Goal: Check status: Check status

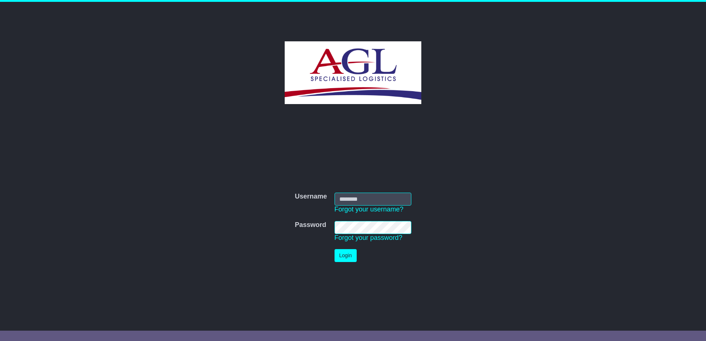
type input "**********"
click at [345, 255] on button "Login" at bounding box center [345, 255] width 22 height 13
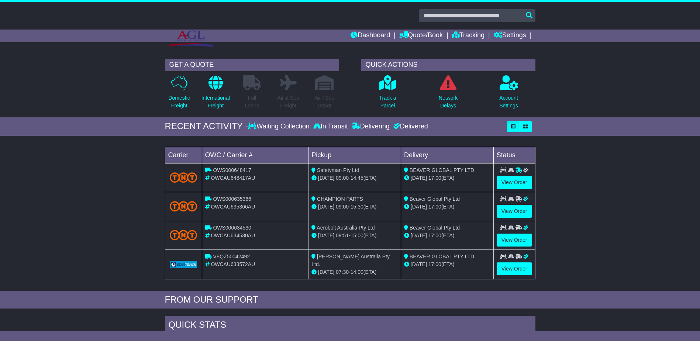
click at [418, 123] on div "Delivered" at bounding box center [410, 127] width 37 height 8
click at [511, 266] on link "View Order" at bounding box center [514, 268] width 35 height 13
click at [511, 237] on link "View Order" at bounding box center [514, 240] width 35 height 13
click at [513, 209] on link "View Order" at bounding box center [514, 211] width 35 height 13
click at [511, 183] on link "View Order" at bounding box center [514, 182] width 35 height 13
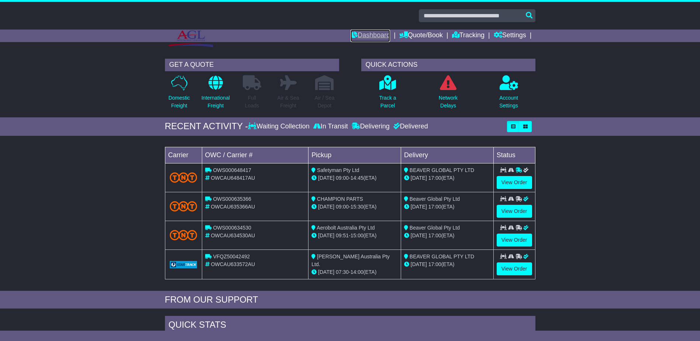
click at [368, 34] on link "Dashboard" at bounding box center [370, 36] width 39 height 13
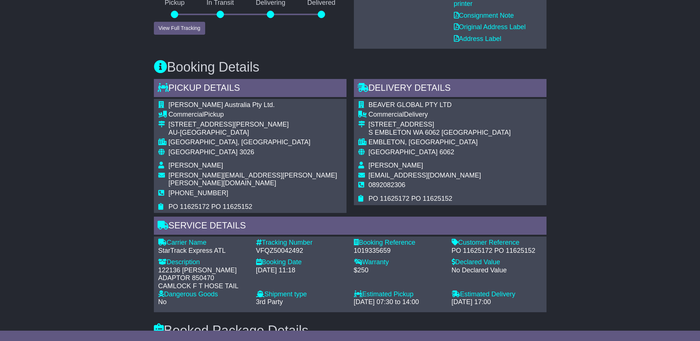
scroll to position [221, 0]
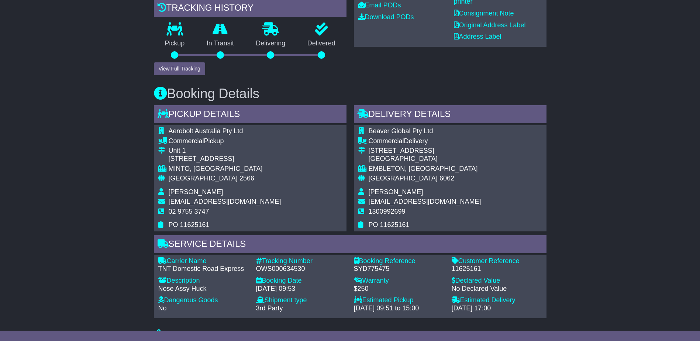
scroll to position [221, 0]
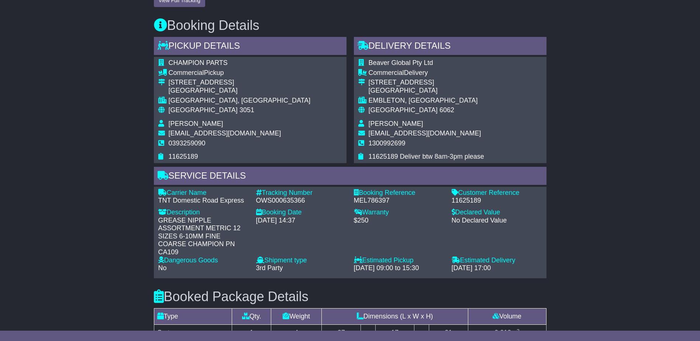
scroll to position [295, 0]
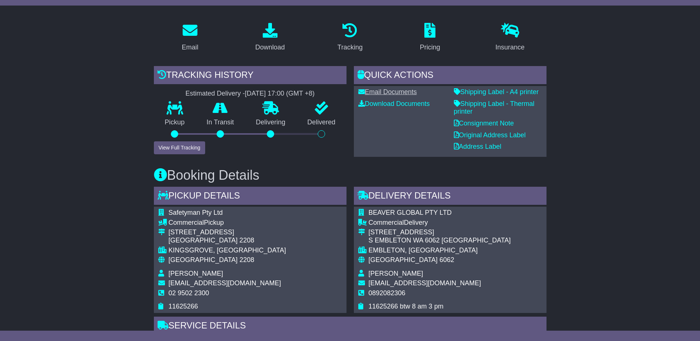
scroll to position [148, 0]
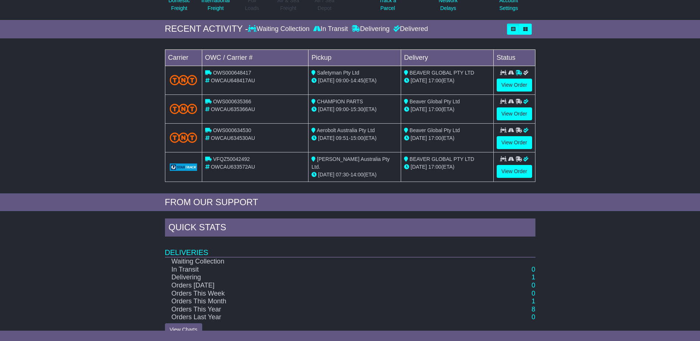
scroll to position [110, 0]
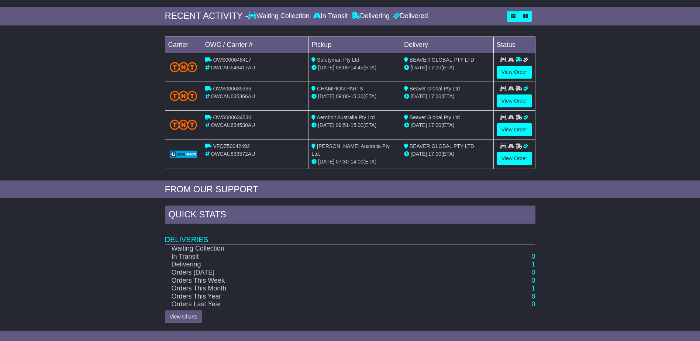
click at [193, 262] on td "Delivering" at bounding box center [323, 265] width 317 height 8
click at [192, 316] on link "View Charts" at bounding box center [183, 316] width 37 height 13
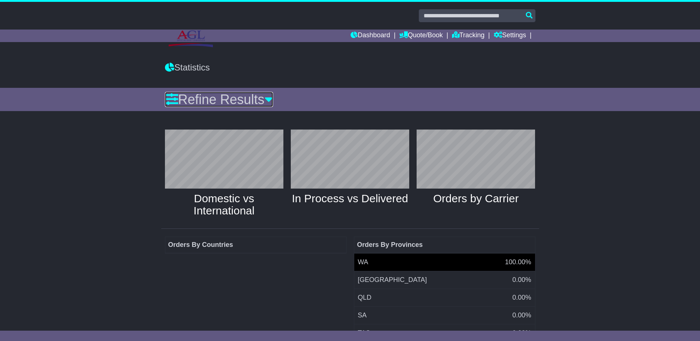
click at [273, 96] on icon at bounding box center [269, 99] width 8 height 13
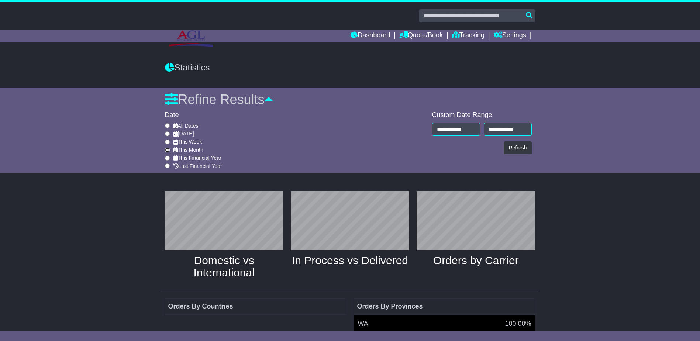
type input "**********"
click at [521, 148] on button "Refresh" at bounding box center [518, 147] width 28 height 13
click at [369, 37] on link "Dashboard" at bounding box center [370, 36] width 39 height 13
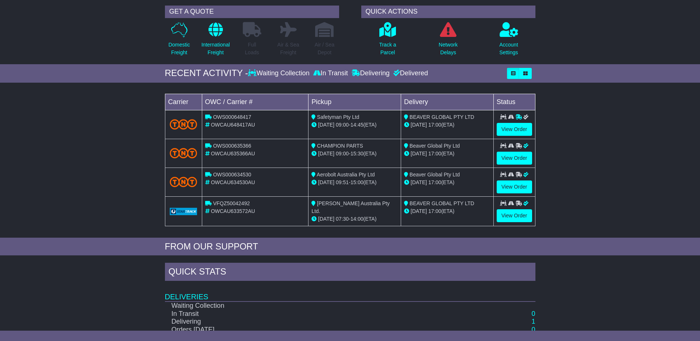
scroll to position [110, 0]
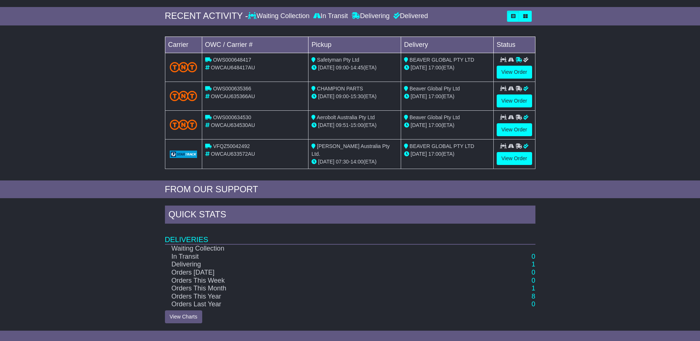
click at [195, 214] on div "Quick Stats" at bounding box center [350, 216] width 370 height 20
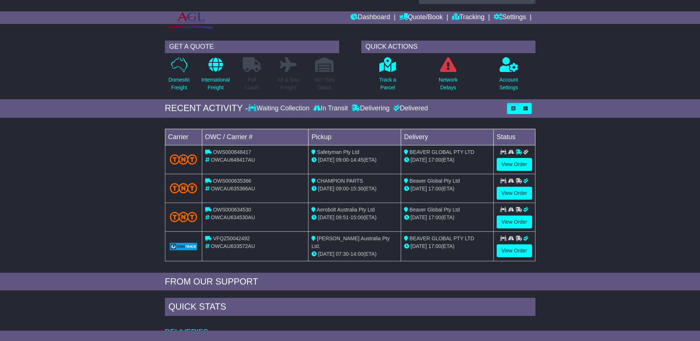
scroll to position [0, 0]
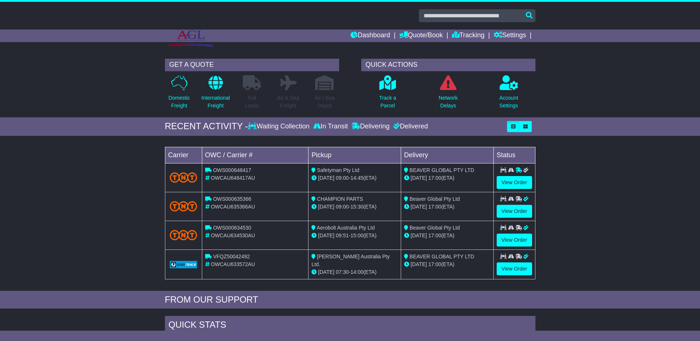
click at [521, 150] on td "Status" at bounding box center [514, 155] width 42 height 16
click at [194, 63] on div "GET A QUOTE" at bounding box center [252, 65] width 174 height 13
click at [441, 64] on div "QUICK ACTIONS" at bounding box center [448, 65] width 174 height 13
click at [503, 15] on input "text" at bounding box center [477, 15] width 117 height 13
click at [262, 64] on div "GET A QUOTE" at bounding box center [252, 65] width 174 height 13
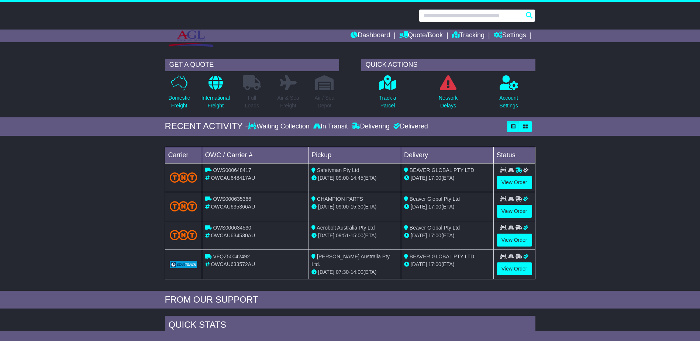
click at [447, 14] on input "text" at bounding box center [477, 15] width 117 height 13
paste input "**********"
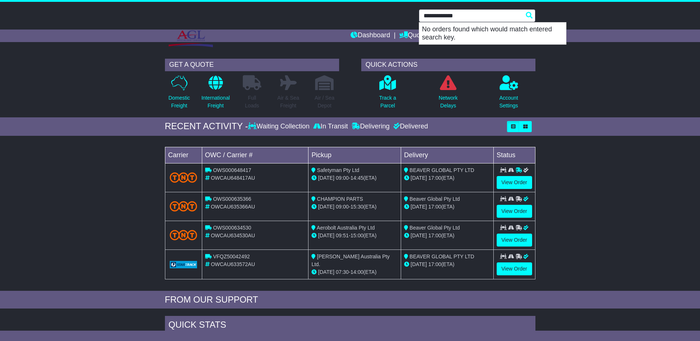
drag, startPoint x: 473, startPoint y: 14, endPoint x: 270, endPoint y: 1, distance: 203.4
click at [270, 1] on body "BEAVER GLOBAL Logout [PERSON_NAME] [PERSON_NAME][EMAIL_ADDRESS][PERSON_NAME][DO…" at bounding box center [350, 170] width 700 height 341
paste input "text"
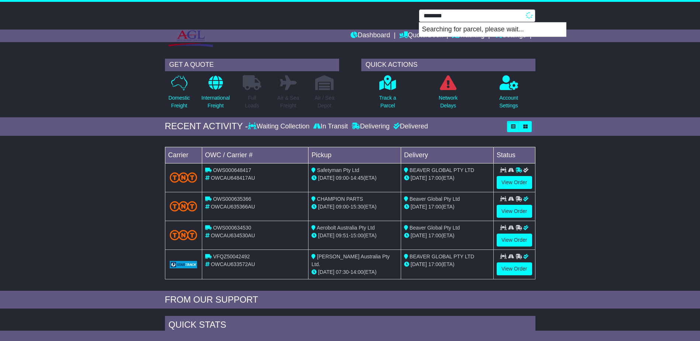
type input "********"
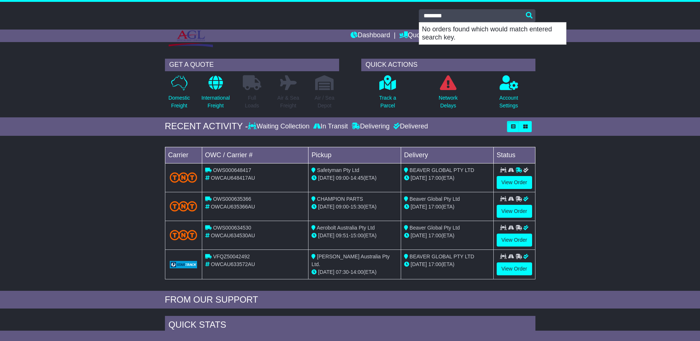
click at [607, 85] on div "GET A QUOTE Domestic Freight International Freight Full Loads Air & Sea Freight…" at bounding box center [350, 86] width 700 height 62
